Goal: Task Accomplishment & Management: Manage account settings

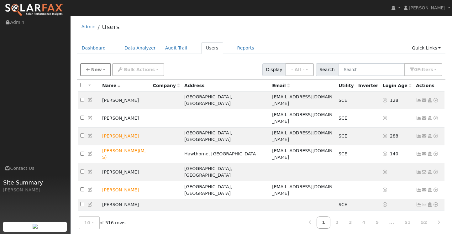
click at [97, 70] on span "New" at bounding box center [96, 69] width 11 height 5
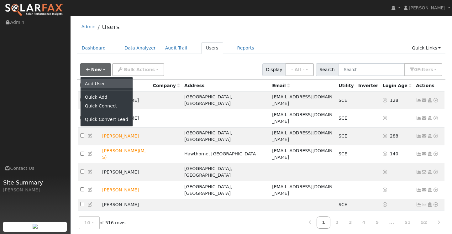
click at [92, 83] on link "Add User" at bounding box center [107, 83] width 52 height 9
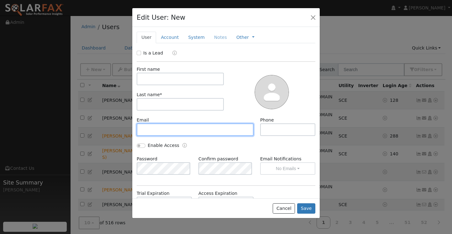
paste input "[EMAIL_ADDRESS][DOMAIN_NAME]"
type input "[EMAIL_ADDRESS][DOMAIN_NAME]"
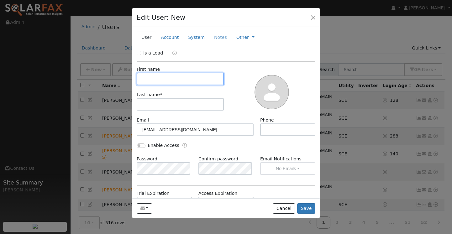
click at [171, 81] on input "text" at bounding box center [180, 79] width 87 height 13
click at [160, 84] on input "jorgr" at bounding box center [180, 79] width 87 height 13
type input "[PERSON_NAME]"
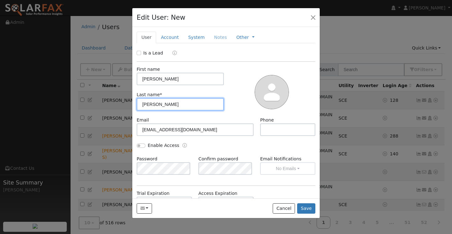
type input "[PERSON_NAME]"
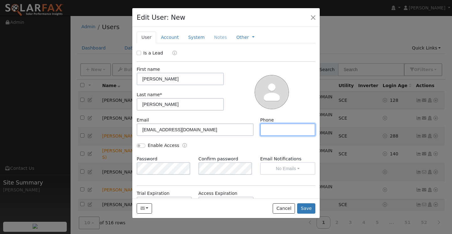
paste input "[PHONE_NUMBER]"
type input "[PHONE_NUMBER]"
click at [310, 209] on button "Save" at bounding box center [306, 209] width 18 height 11
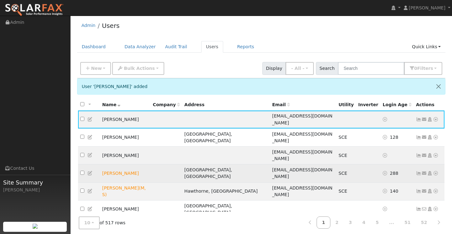
scroll to position [40, 0]
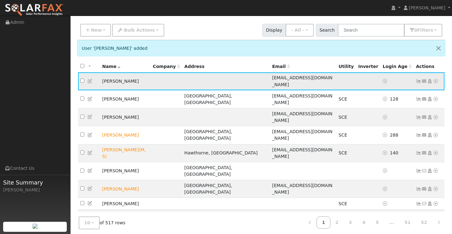
click at [437, 79] on icon at bounding box center [436, 81] width 6 height 4
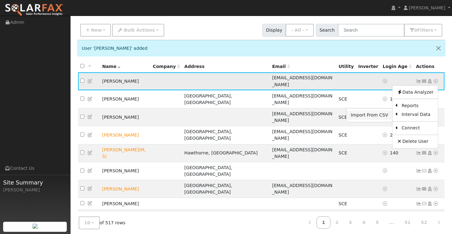
click at [375, 115] on link "Import From CSV" at bounding box center [370, 115] width 46 height 9
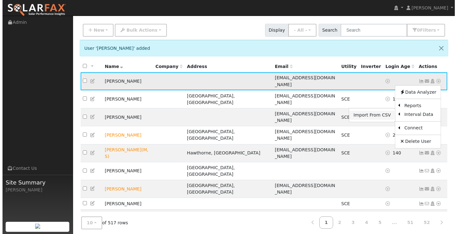
scroll to position [19, 0]
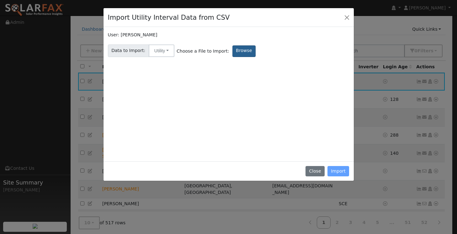
click at [240, 51] on label "Browse" at bounding box center [243, 51] width 23 height 12
click at [0, 0] on input "Browse" at bounding box center [0, 0] width 0 height 0
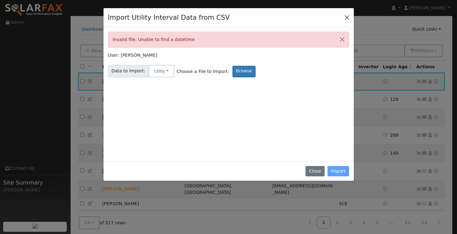
click at [347, 17] on button "Close" at bounding box center [347, 17] width 9 height 9
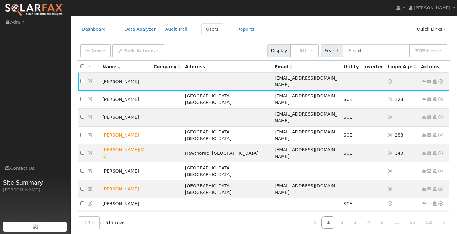
click at [347, 17] on div "Admin Users" at bounding box center [264, 9] width 374 height 19
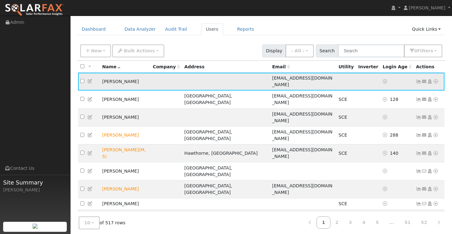
click at [436, 79] on icon at bounding box center [436, 81] width 6 height 4
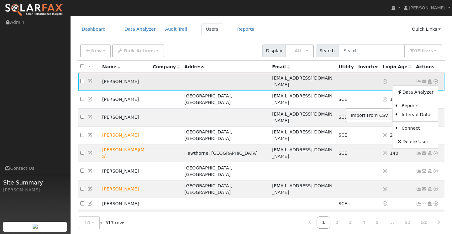
click at [381, 113] on link "Import From CSV" at bounding box center [370, 115] width 46 height 9
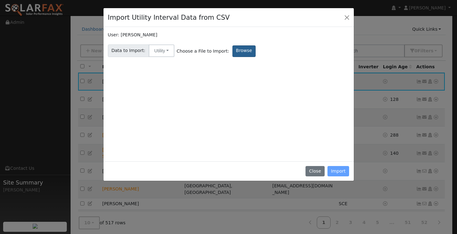
click at [232, 52] on label "Browse" at bounding box center [243, 51] width 23 height 12
click at [0, 0] on input "Browse" at bounding box center [0, 0] width 0 height 0
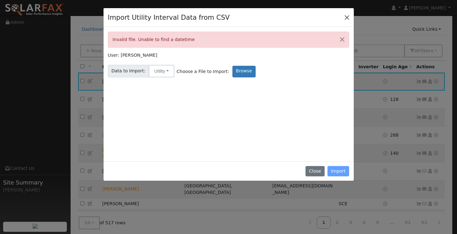
click at [346, 16] on button "Close" at bounding box center [347, 17] width 9 height 9
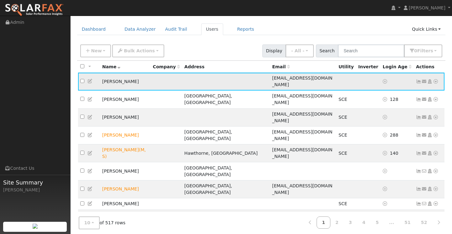
click at [440, 79] on td "Send Email... Copy a Link Reset Password Open Access Data Analyzer Reports Scen…" at bounding box center [429, 82] width 31 height 18
click at [436, 79] on icon at bounding box center [436, 81] width 6 height 4
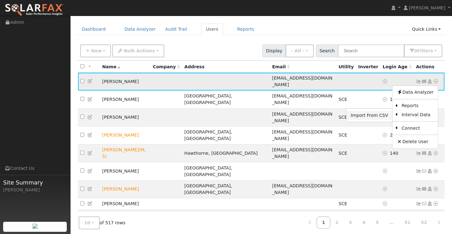
click at [371, 111] on link "Import From CSV" at bounding box center [370, 115] width 46 height 9
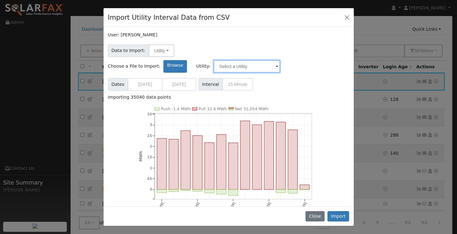
click at [280, 60] on input "text" at bounding box center [247, 66] width 67 height 13
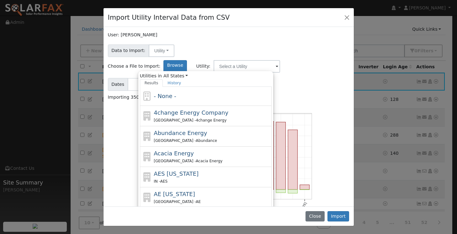
click at [278, 63] on span at bounding box center [277, 66] width 3 height 7
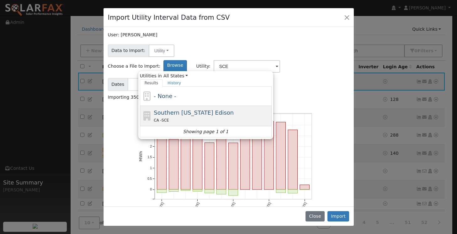
click at [234, 109] on span "Southern [US_STATE] Edison" at bounding box center [194, 112] width 80 height 7
type input "Southern [US_STATE] Edison"
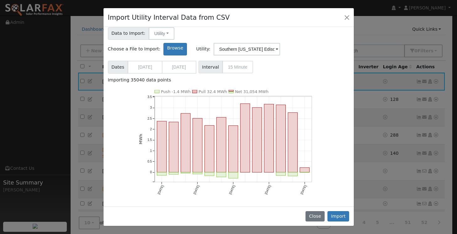
scroll to position [0, 0]
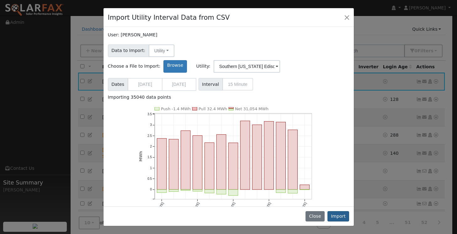
click at [337, 215] on button "Import" at bounding box center [339, 216] width 22 height 11
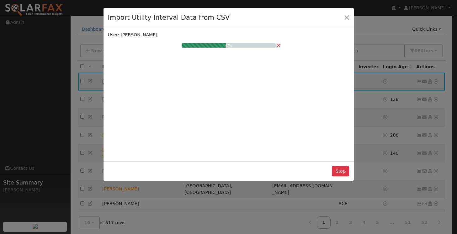
click at [269, 85] on div "User: [PERSON_NAME] 47% ×" at bounding box center [229, 94] width 242 height 125
